Goal: Find specific page/section: Find specific page/section

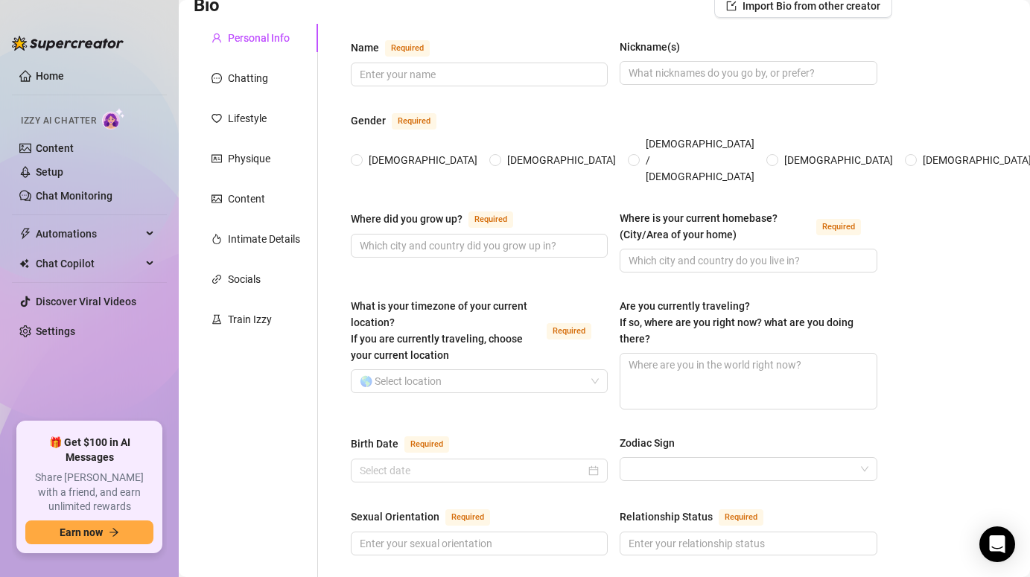
scroll to position [115, 0]
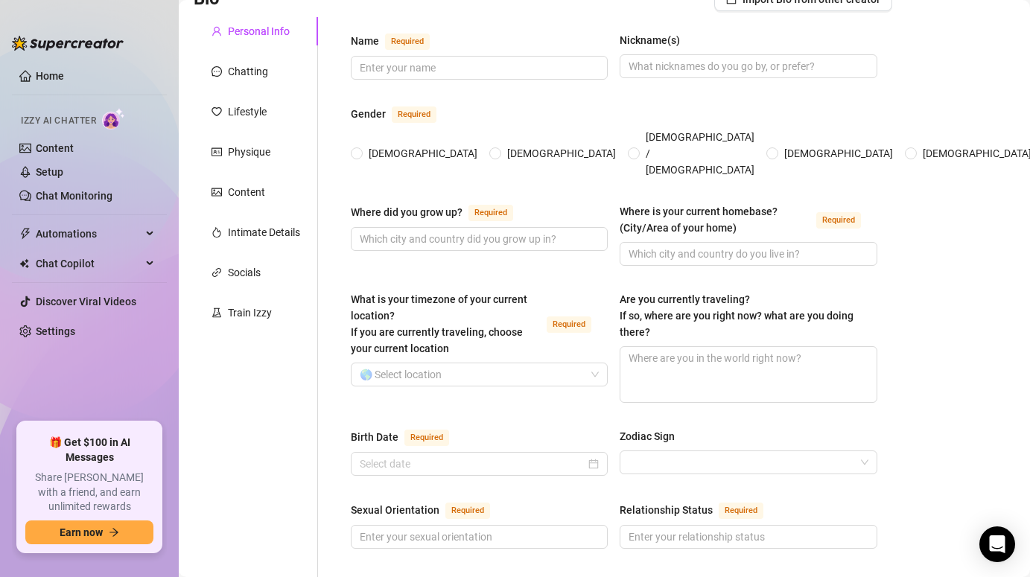
click at [249, 268] on div "Socials" at bounding box center [244, 272] width 33 height 16
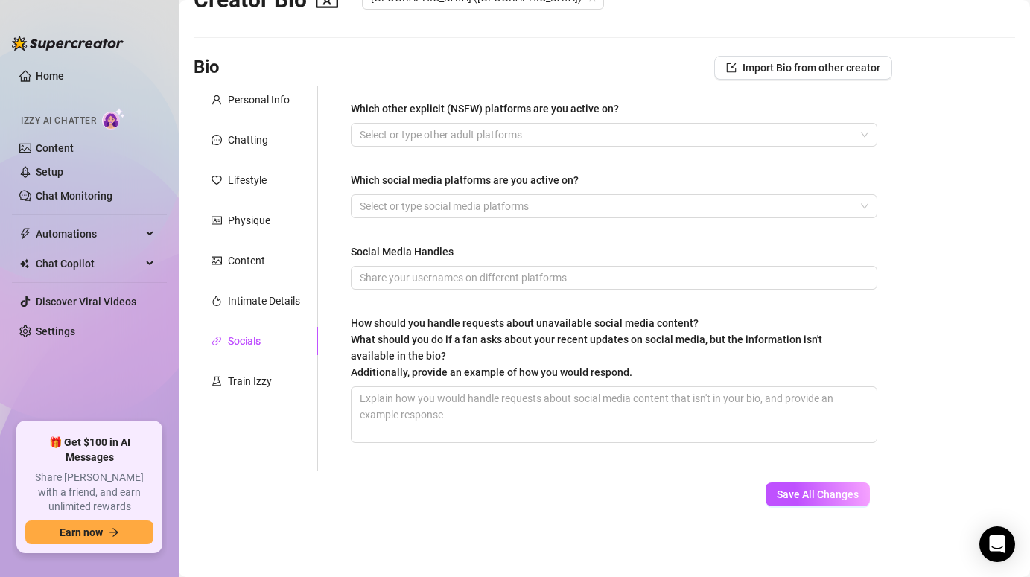
scroll to position [0, 0]
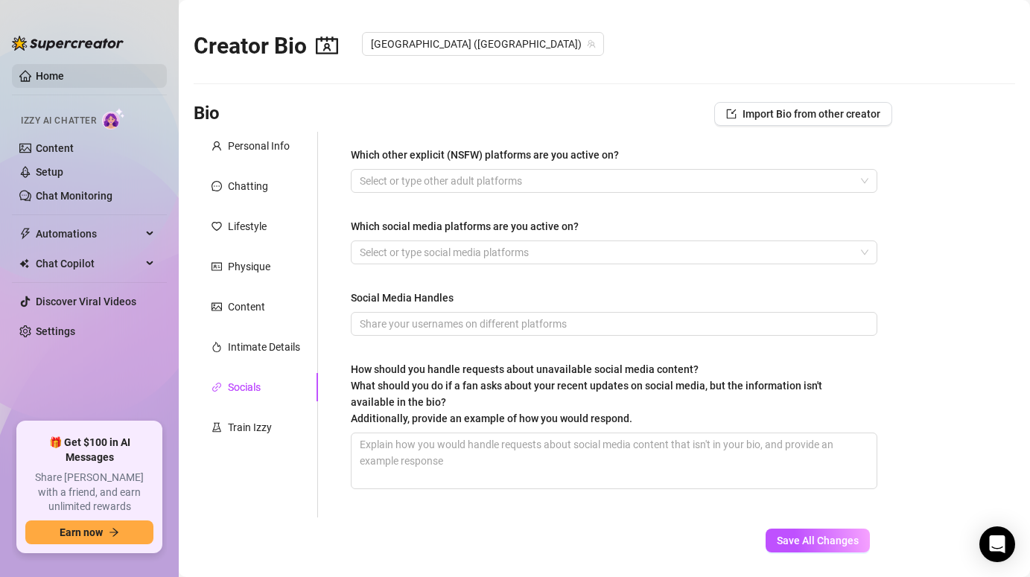
click at [51, 72] on link "Home" at bounding box center [50, 76] width 28 height 12
